Goal: Transaction & Acquisition: Purchase product/service

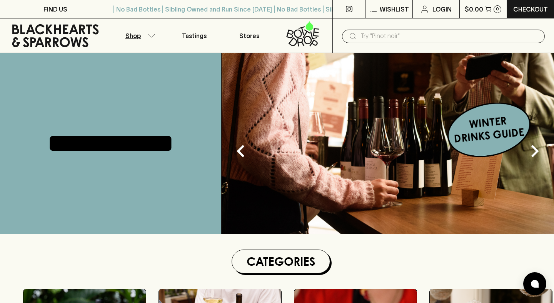
click at [133, 36] on p "Shop" at bounding box center [132, 35] width 15 height 9
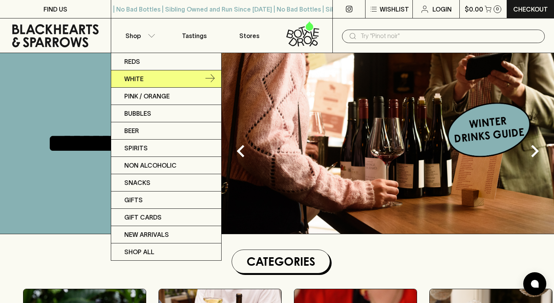
click at [130, 77] on p "White" at bounding box center [133, 78] width 19 height 9
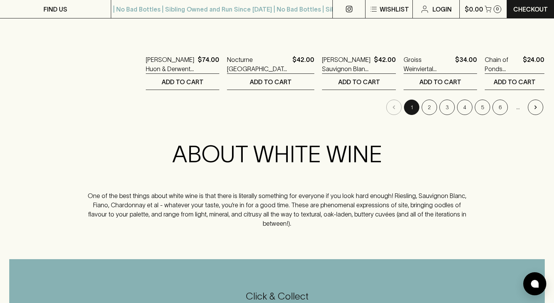
scroll to position [805, 0]
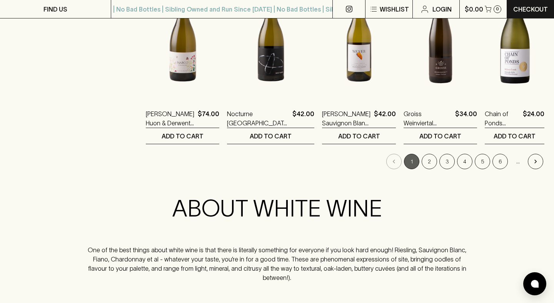
click at [412, 159] on button "1" at bounding box center [411, 161] width 15 height 15
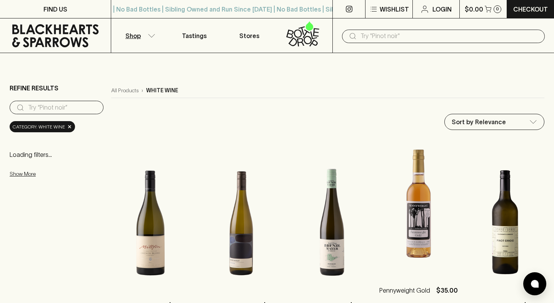
click at [423, 159] on img at bounding box center [418, 207] width 79 height 135
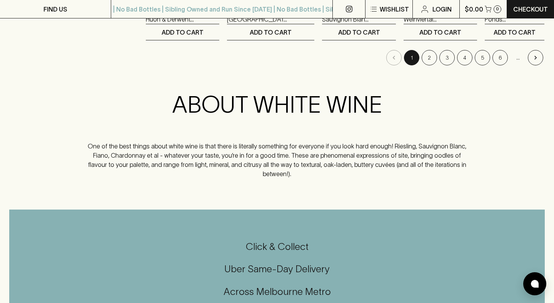
scroll to position [907, 0]
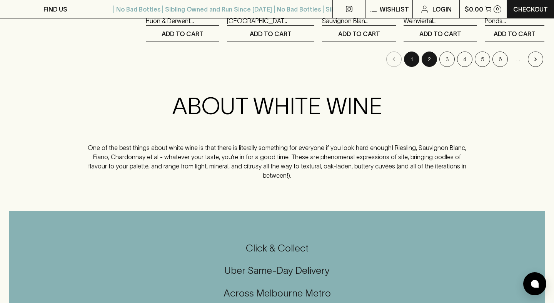
click at [431, 64] on button "2" at bounding box center [429, 59] width 15 height 15
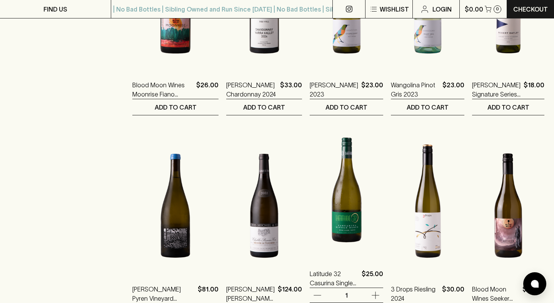
scroll to position [773, 0]
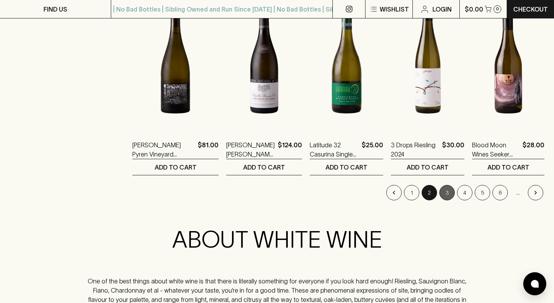
click at [450, 197] on button "3" at bounding box center [446, 192] width 15 height 15
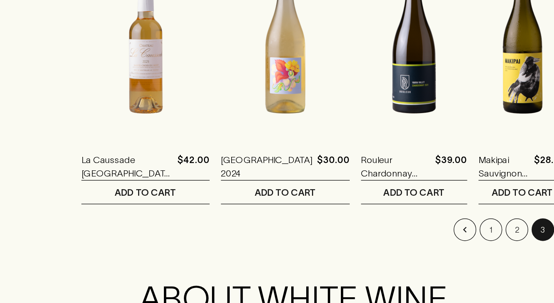
scroll to position [713, 0]
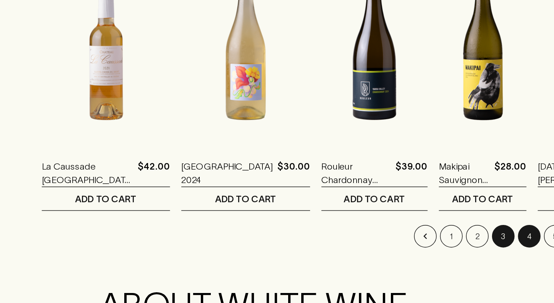
click at [467, 248] on button "4" at bounding box center [464, 253] width 15 height 15
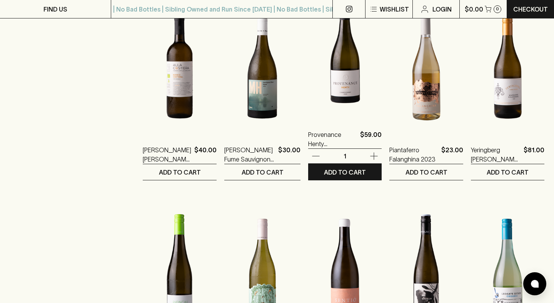
scroll to position [708, 0]
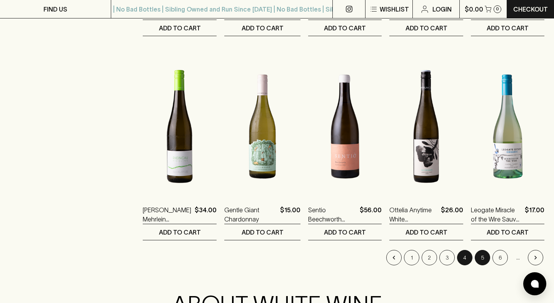
click at [480, 263] on button "5" at bounding box center [482, 257] width 15 height 15
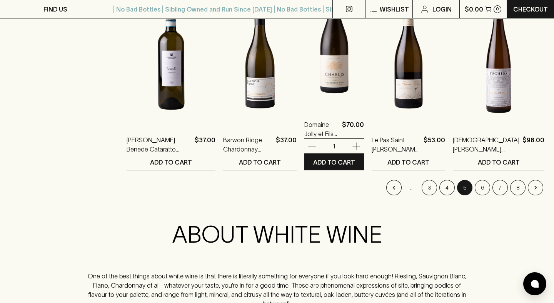
scroll to position [780, 0]
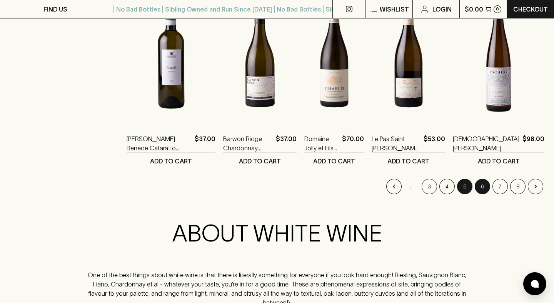
click at [483, 184] on button "6" at bounding box center [482, 186] width 15 height 15
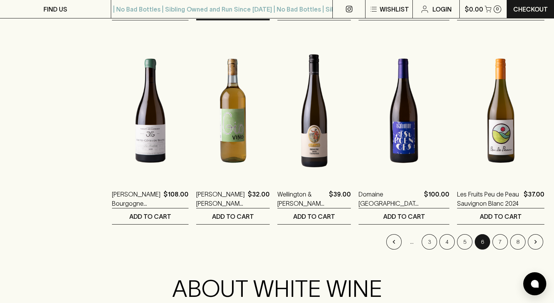
scroll to position [725, 0]
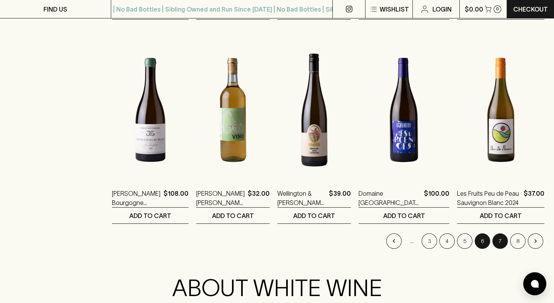
click at [498, 242] on button "7" at bounding box center [499, 240] width 15 height 15
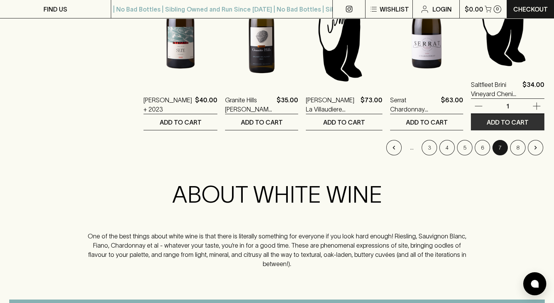
scroll to position [817, 0]
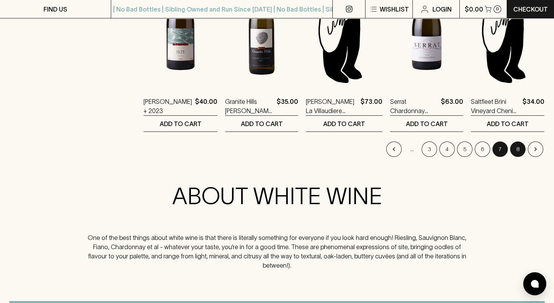
click at [514, 146] on button "8" at bounding box center [517, 149] width 15 height 15
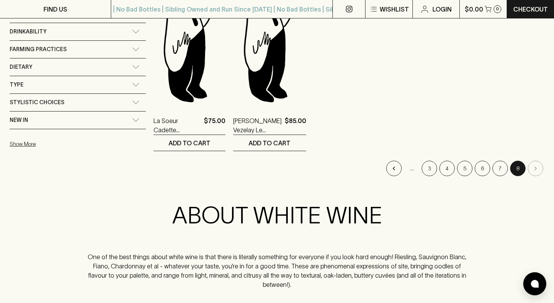
scroll to position [389, 0]
